Goal: Task Accomplishment & Management: Complete application form

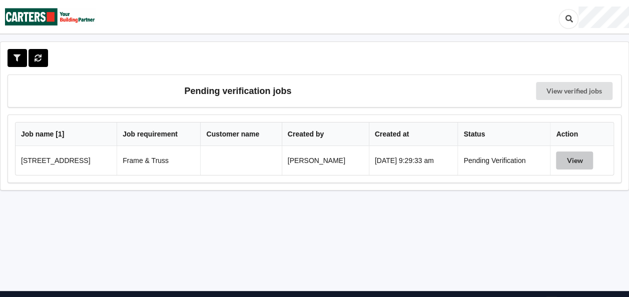
click at [581, 157] on button "View" at bounding box center [574, 161] width 37 height 18
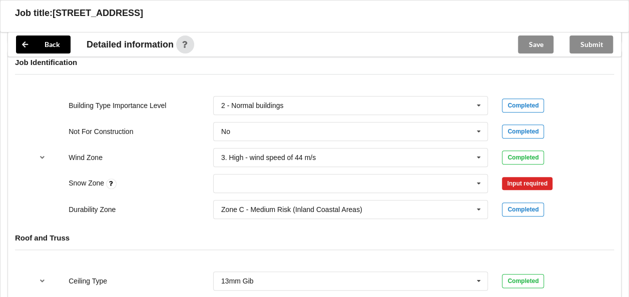
scroll to position [450, 0]
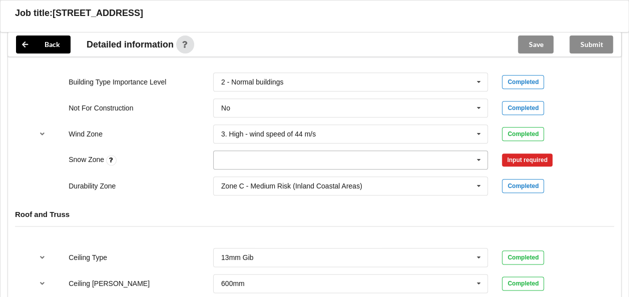
click at [479, 155] on icon at bounding box center [478, 160] width 15 height 19
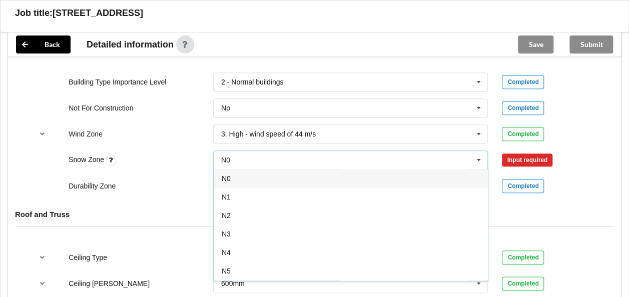
click at [242, 180] on div "N0" at bounding box center [351, 178] width 274 height 19
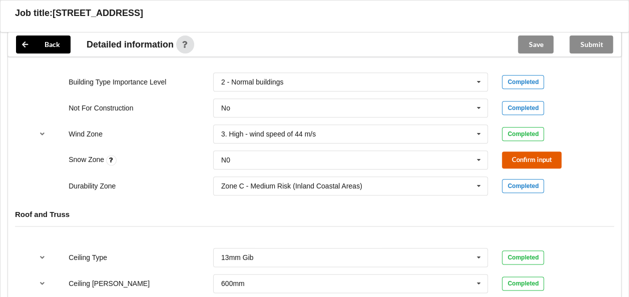
click at [527, 158] on button "Confirm input" at bounding box center [532, 160] width 60 height 17
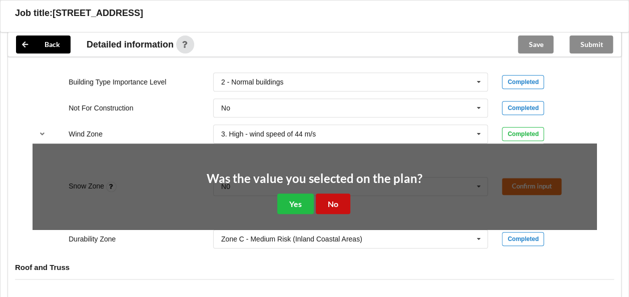
click at [337, 201] on button "No" at bounding box center [333, 204] width 35 height 21
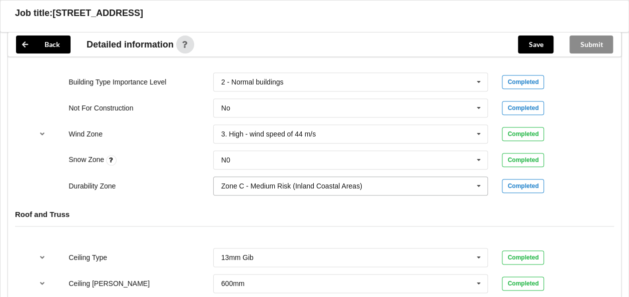
click at [481, 182] on icon at bounding box center [478, 186] width 15 height 19
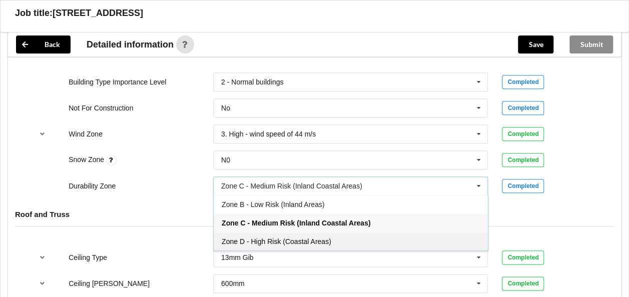
click at [262, 238] on span "Zone D - High Risk (Coastal Areas)" at bounding box center [277, 242] width 110 height 8
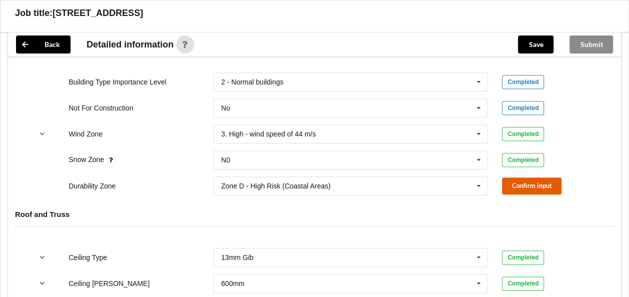
click at [520, 182] on button "Confirm input" at bounding box center [532, 186] width 60 height 17
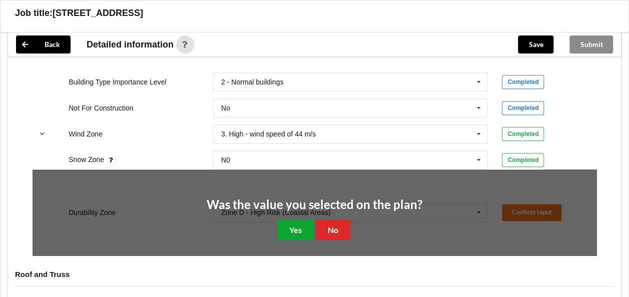
click at [296, 223] on button "Yes" at bounding box center [295, 230] width 37 height 21
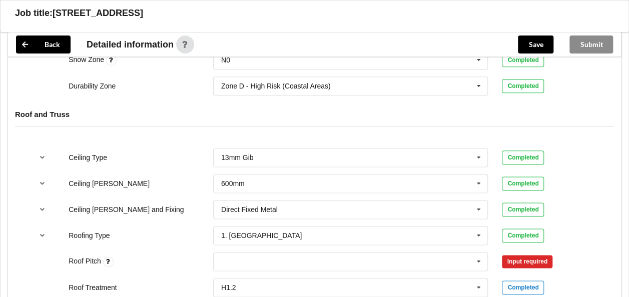
scroll to position [600, 0]
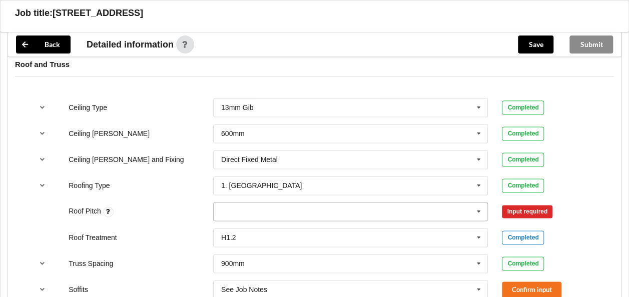
click at [478, 207] on icon at bounding box center [478, 212] width 15 height 19
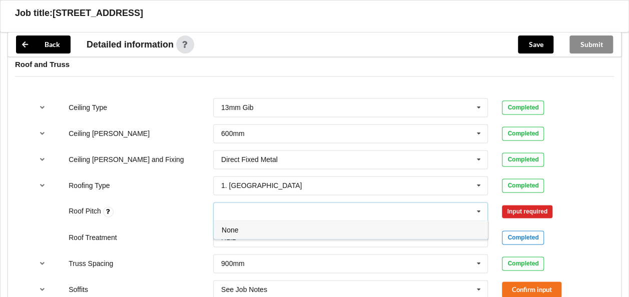
click at [242, 226] on div "None" at bounding box center [351, 230] width 274 height 19
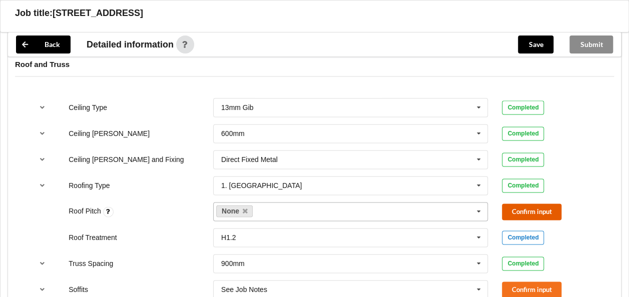
click at [519, 209] on button "Confirm input" at bounding box center [532, 212] width 60 height 17
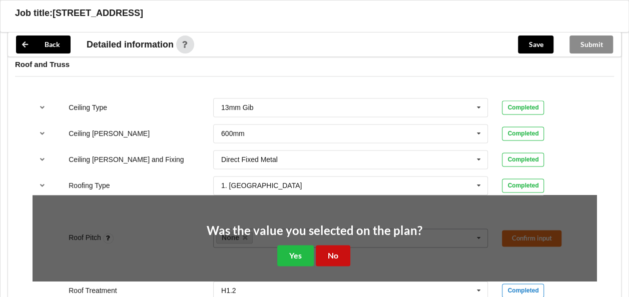
click at [328, 250] on button "No" at bounding box center [333, 255] width 35 height 21
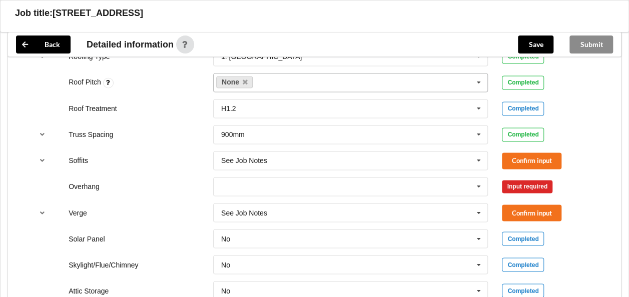
scroll to position [750, 0]
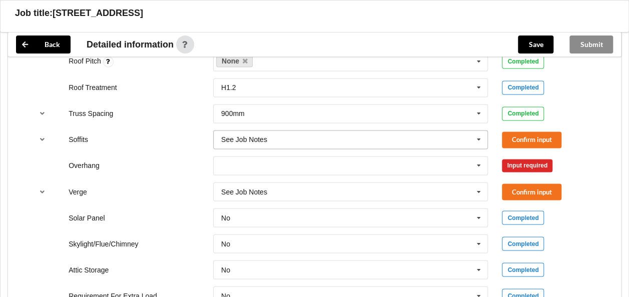
click at [480, 139] on icon at bounding box center [478, 140] width 15 height 19
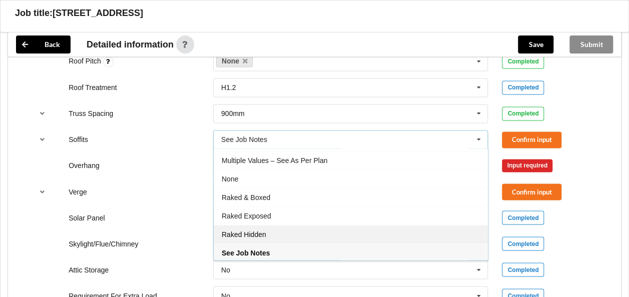
click at [263, 231] on span "Raked Hidden" at bounding box center [244, 235] width 45 height 8
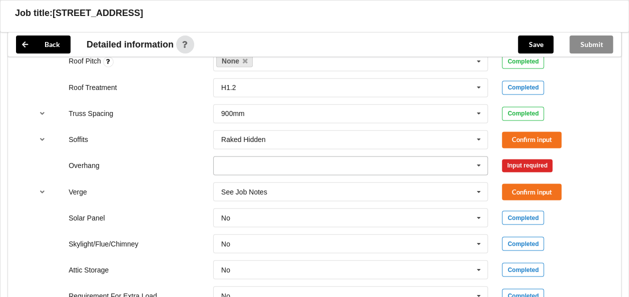
click at [479, 163] on icon at bounding box center [478, 166] width 15 height 19
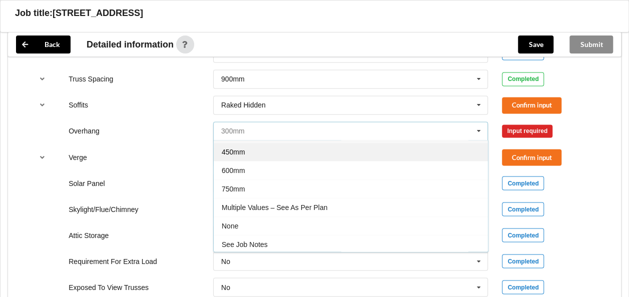
scroll to position [800, 0]
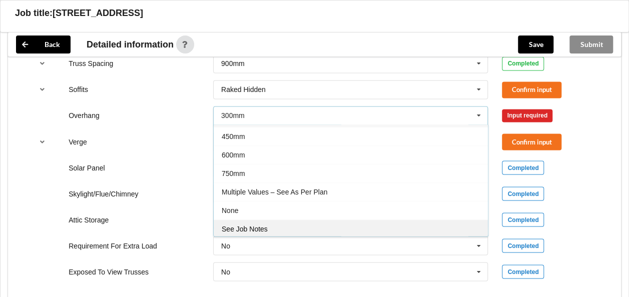
click at [263, 225] on span "See Job Notes" at bounding box center [245, 229] width 46 height 8
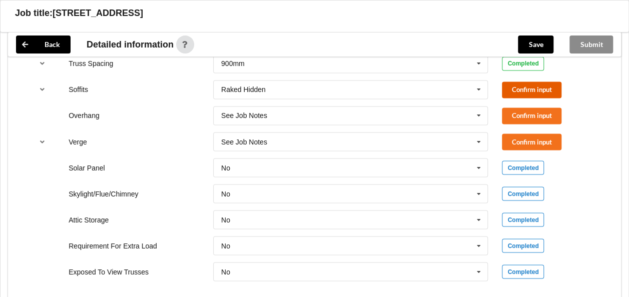
click at [520, 87] on button "Confirm input" at bounding box center [532, 90] width 60 height 17
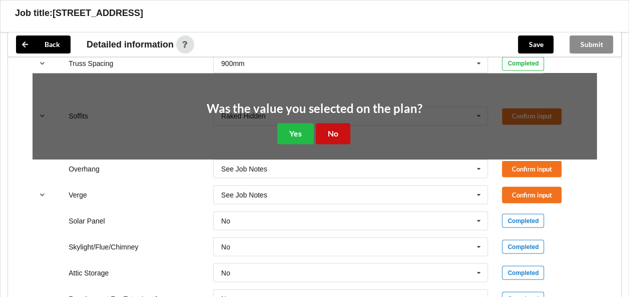
click at [342, 128] on button "No" at bounding box center [333, 133] width 35 height 21
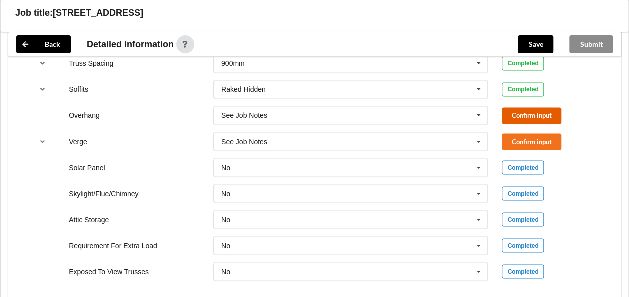
click at [521, 111] on button "Confirm input" at bounding box center [532, 116] width 60 height 17
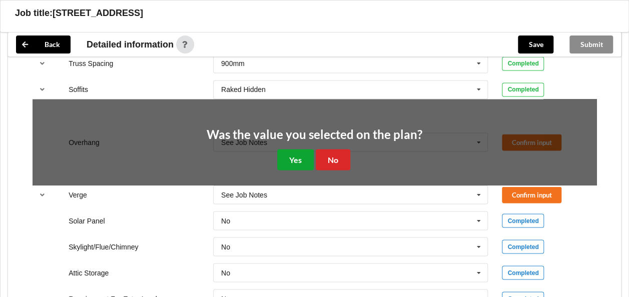
click at [296, 152] on button "Yes" at bounding box center [295, 159] width 37 height 21
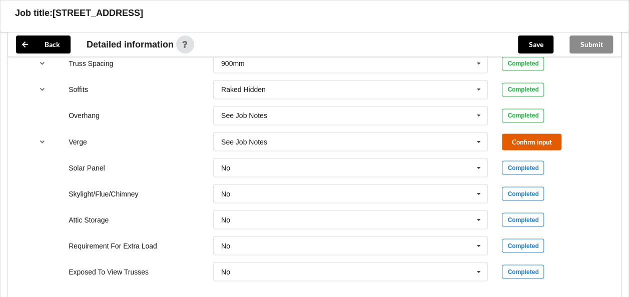
click at [514, 136] on button "Confirm input" at bounding box center [532, 142] width 60 height 17
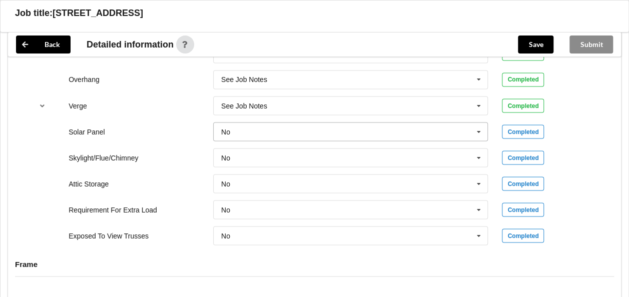
scroll to position [850, 0]
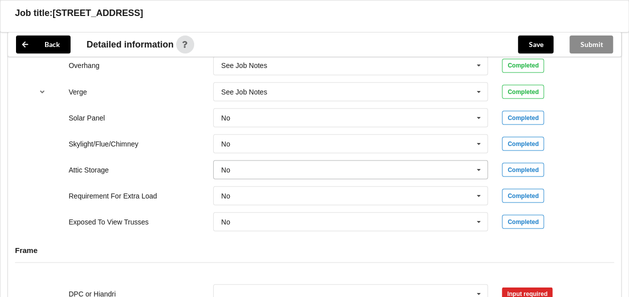
click at [479, 167] on icon at bounding box center [478, 170] width 15 height 19
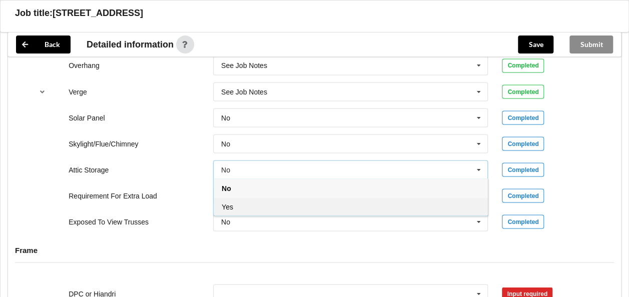
click at [258, 203] on div "Yes" at bounding box center [351, 206] width 274 height 19
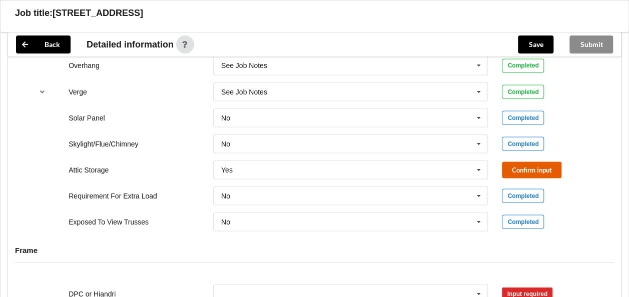
click at [517, 165] on button "Confirm input" at bounding box center [532, 170] width 60 height 17
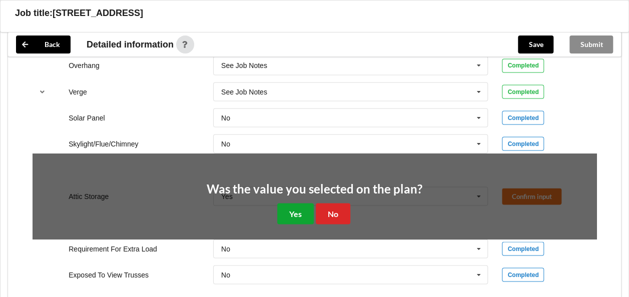
click at [296, 204] on button "Yes" at bounding box center [295, 213] width 37 height 21
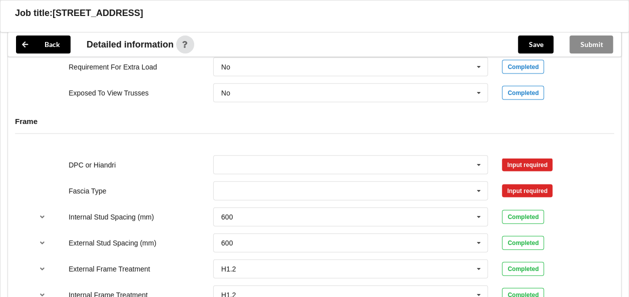
scroll to position [1000, 0]
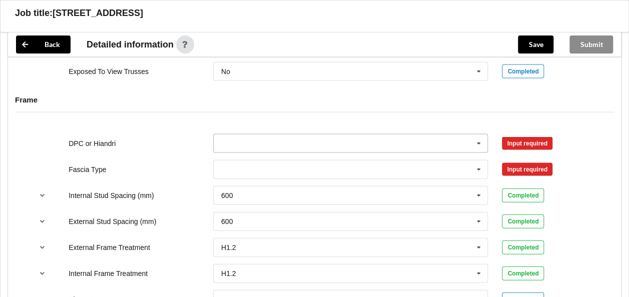
click at [481, 137] on icon at bounding box center [478, 144] width 15 height 19
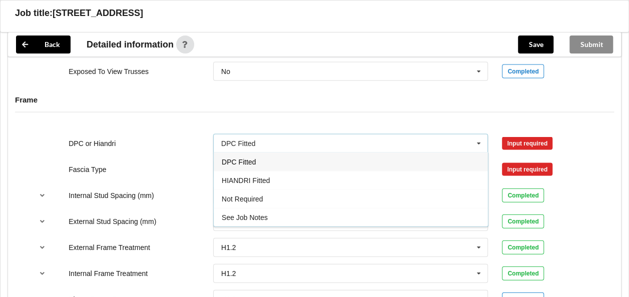
click at [263, 162] on div "DPC Fitted" at bounding box center [351, 162] width 274 height 19
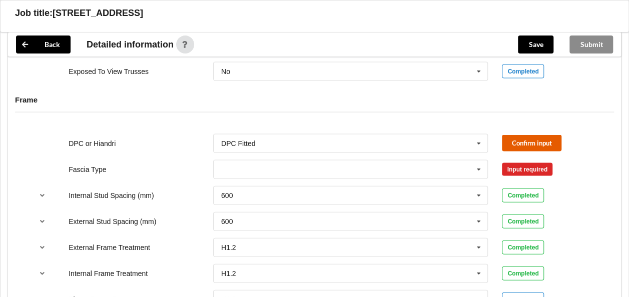
click at [518, 142] on button "Confirm input" at bounding box center [532, 143] width 60 height 17
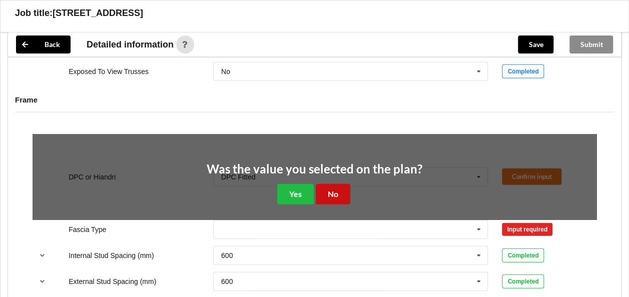
click at [334, 187] on button "No" at bounding box center [333, 194] width 35 height 21
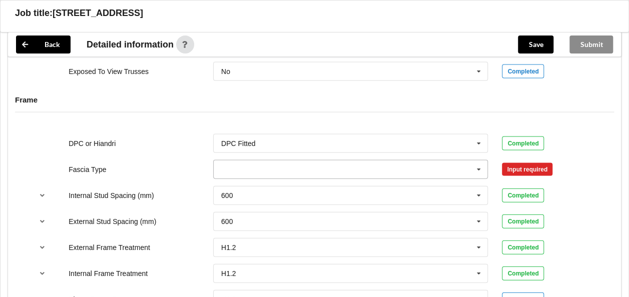
click at [480, 165] on icon at bounding box center [478, 170] width 15 height 19
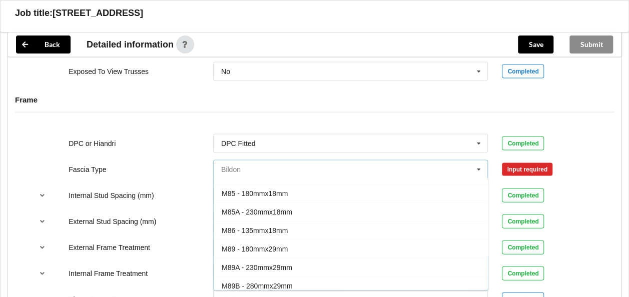
scroll to position [0, 0]
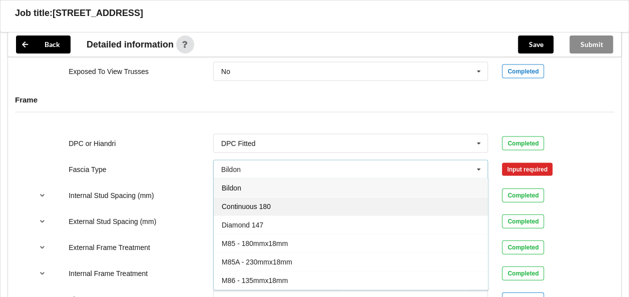
click at [278, 199] on div "Continuous 180" at bounding box center [351, 206] width 274 height 19
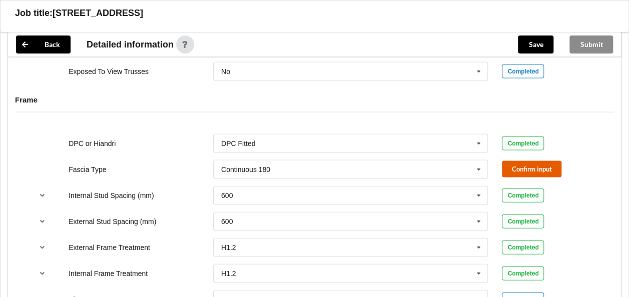
click at [514, 166] on button "Confirm input" at bounding box center [532, 169] width 60 height 17
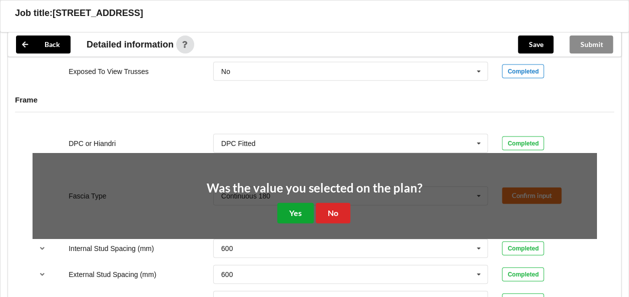
click at [289, 211] on button "Yes" at bounding box center [295, 213] width 37 height 21
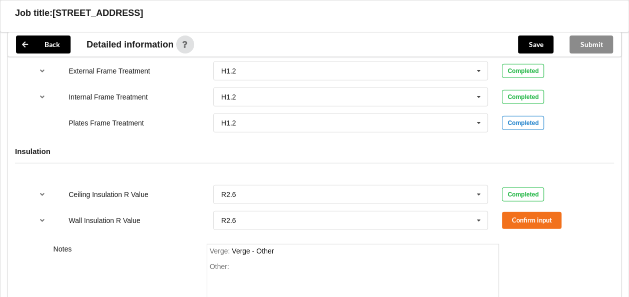
scroll to position [1200, 0]
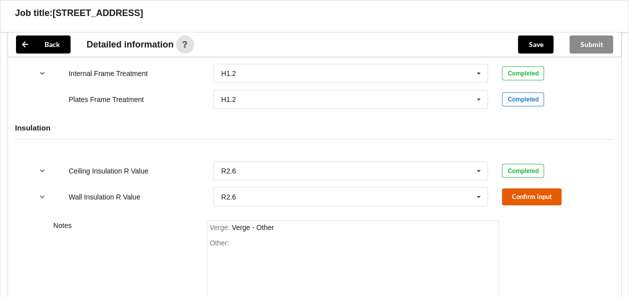
click at [530, 192] on button "Confirm input" at bounding box center [532, 197] width 60 height 17
click at [258, 236] on div "Verge : Verge - Other Other:" at bounding box center [353, 267] width 293 height 92
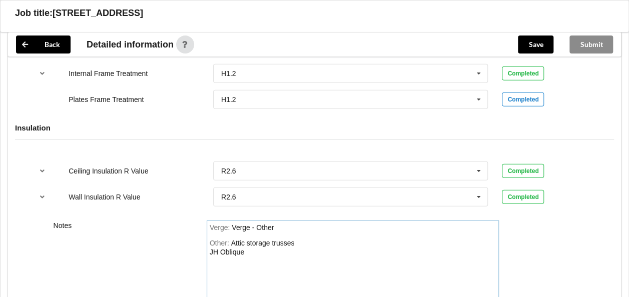
click at [210, 249] on div "Attic storage trusses JH Oblique" at bounding box center [252, 247] width 85 height 17
click at [283, 250] on div "Other: Attic storage trusses Cladding: JH Oblique" at bounding box center [353, 274] width 287 height 70
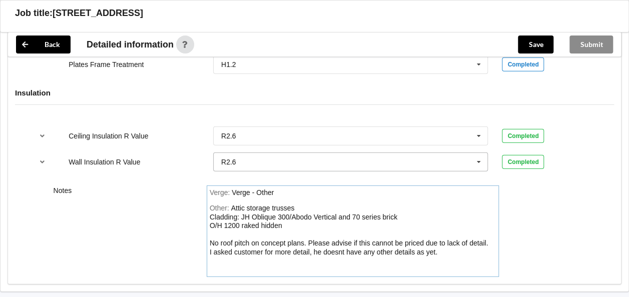
scroll to position [1250, 0]
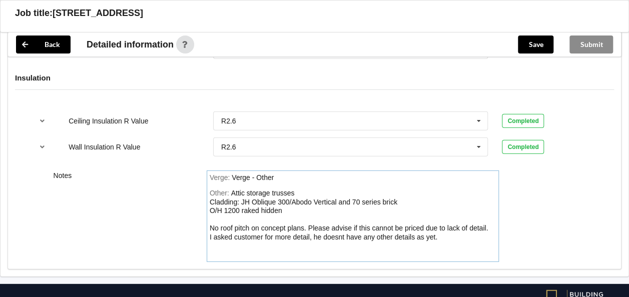
click at [308, 233] on div "Attic storage trusses Cladding: JH Oblique 300/Abodo Vertical and 70 series bri…" at bounding box center [349, 215] width 278 height 52
click at [530, 39] on button "Save" at bounding box center [536, 45] width 36 height 18
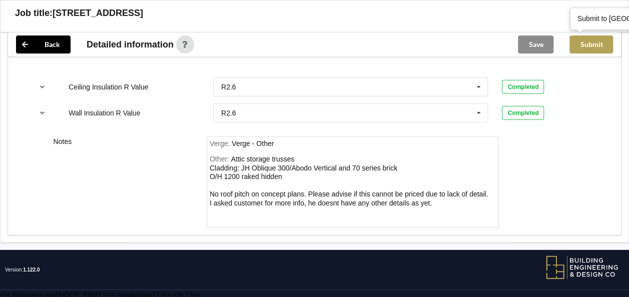
click at [599, 43] on button "Submit" at bounding box center [591, 45] width 44 height 18
